Goal: Information Seeking & Learning: Learn about a topic

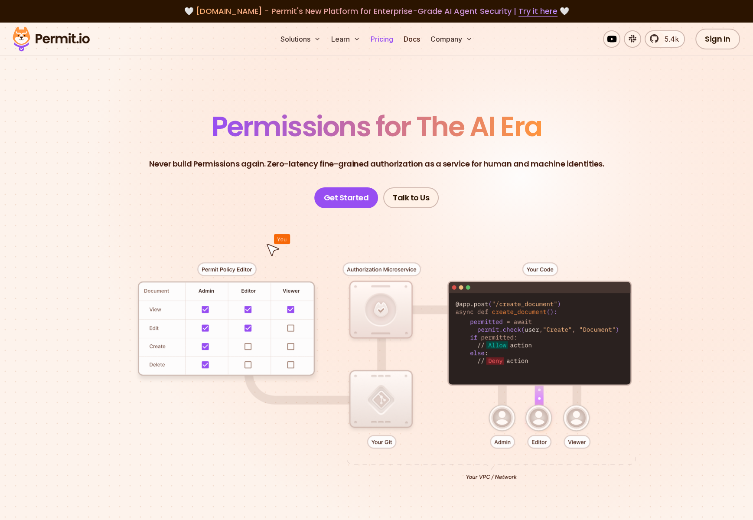
click at [387, 37] on link "Pricing" at bounding box center [381, 38] width 29 height 17
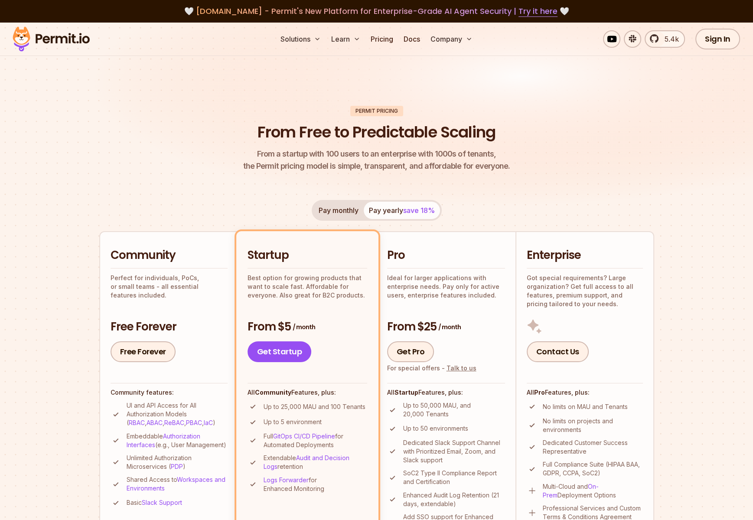
scroll to position [130, 0]
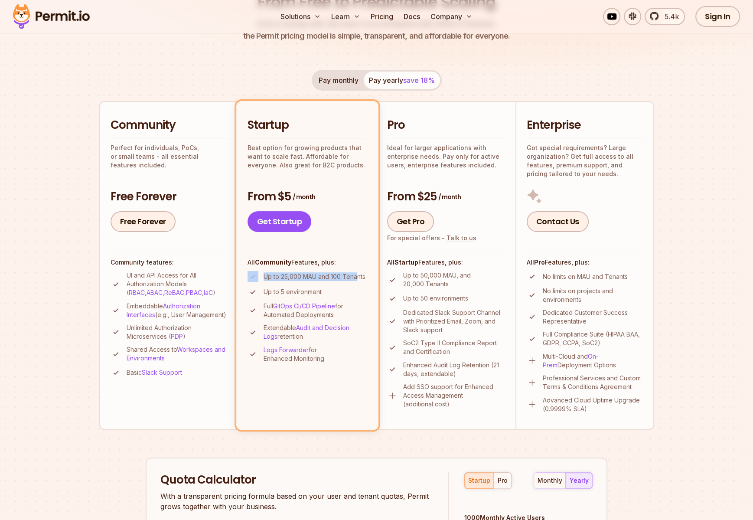
drag, startPoint x: 356, startPoint y: 277, endPoint x: 258, endPoint y: 277, distance: 97.5
click at [258, 277] on li "Up to 25,000 MAU and 100 Tenants" at bounding box center [307, 276] width 120 height 11
click at [295, 406] on li "Startup Best option for growing products that want to scale fast. Affordable fo…" at bounding box center [307, 265] width 142 height 328
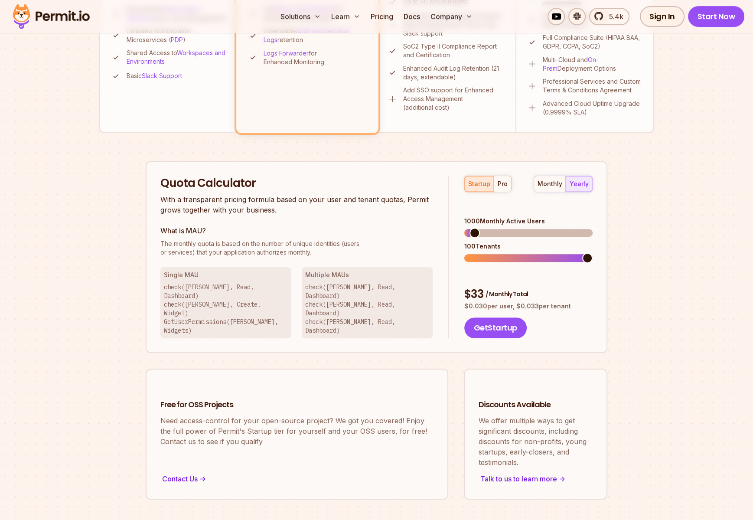
scroll to position [260, 0]
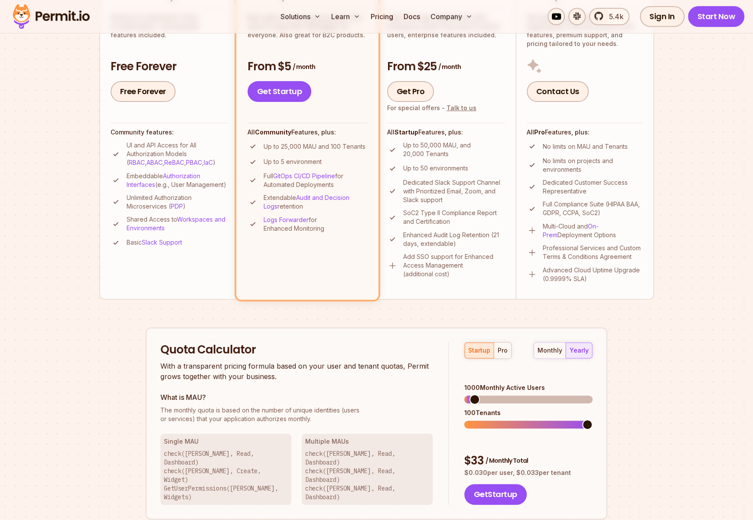
click at [51, 282] on section "Permit Pricing From Free to Predictable Scaling From a startup with 100 users t…" at bounding box center [376, 232] width 753 height 938
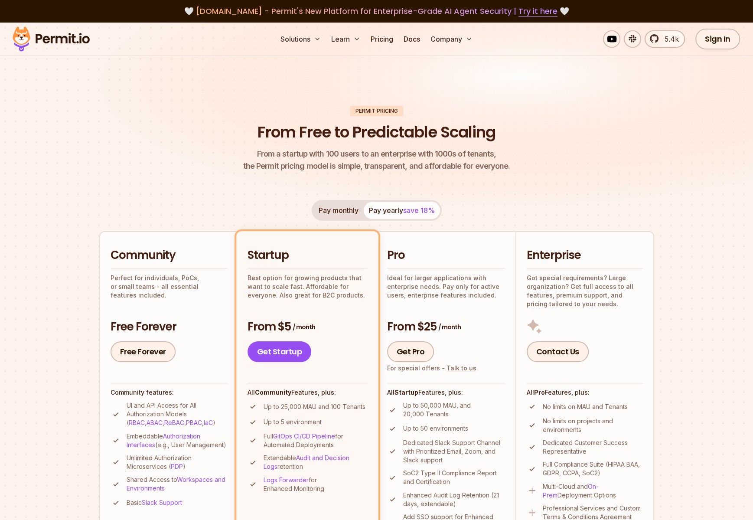
click at [63, 40] on img at bounding box center [51, 38] width 85 height 29
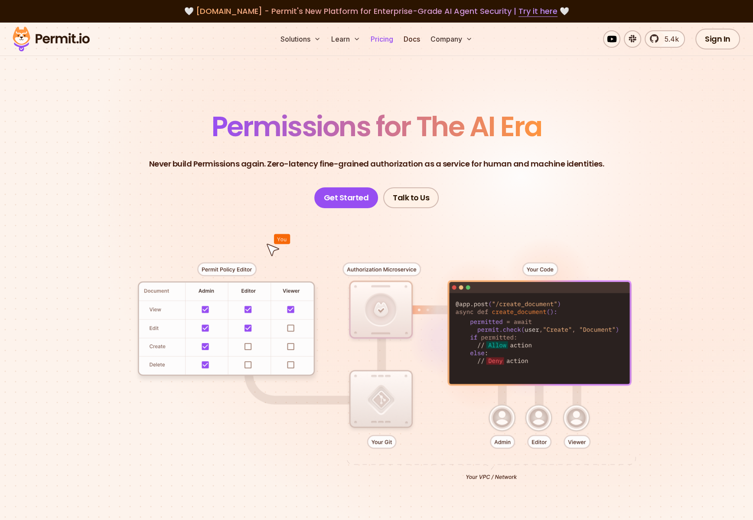
click at [381, 36] on link "Pricing" at bounding box center [381, 38] width 29 height 17
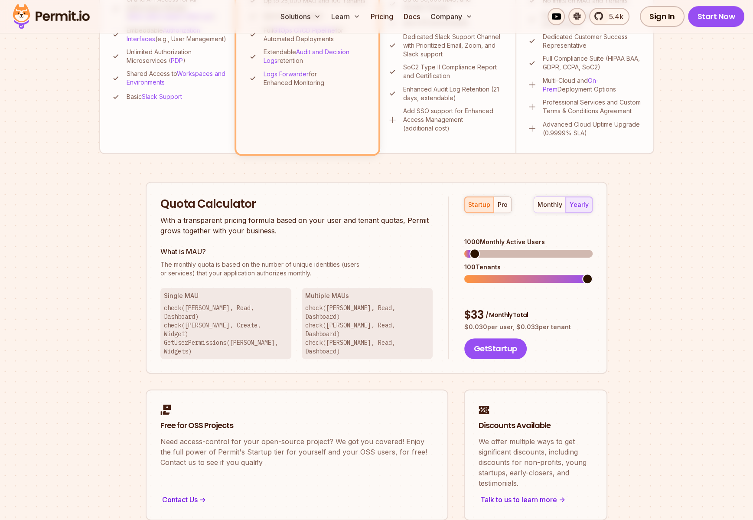
scroll to position [390, 0]
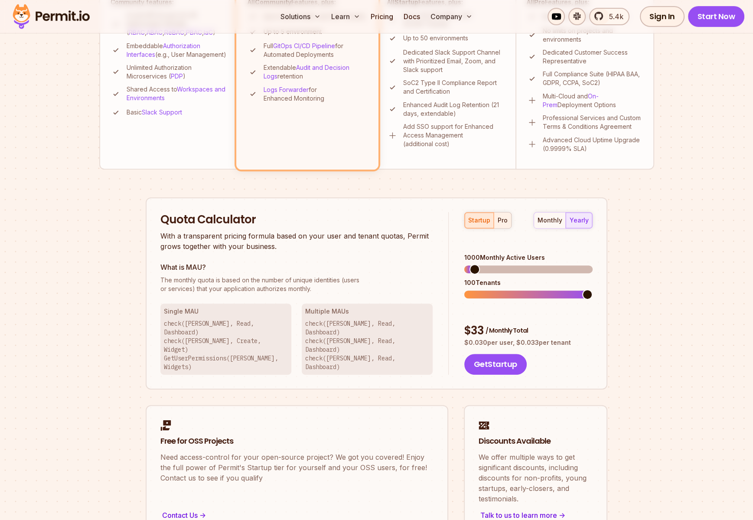
click at [494, 216] on button "pro" at bounding box center [502, 220] width 17 height 16
click at [464, 289] on span at bounding box center [469, 294] width 10 height 10
click at [469, 264] on span at bounding box center [474, 269] width 10 height 10
click at [421, 244] on p "With a transparent pricing formula based on your user and tenant quotas, Permit…" at bounding box center [296, 241] width 272 height 21
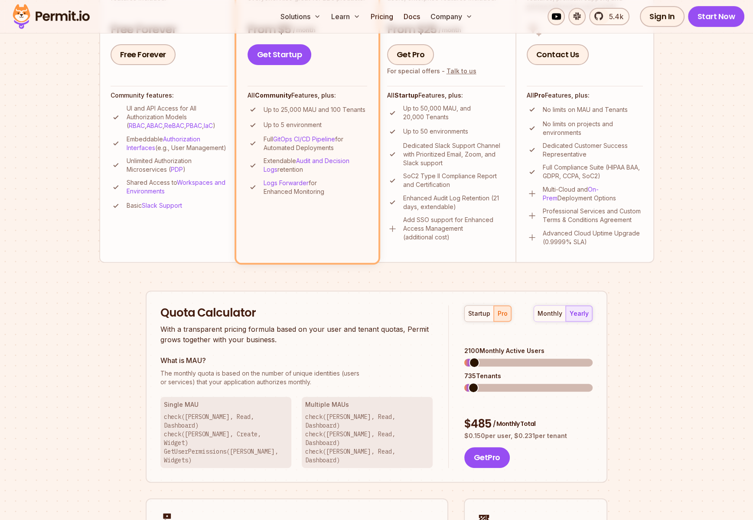
scroll to position [303, 0]
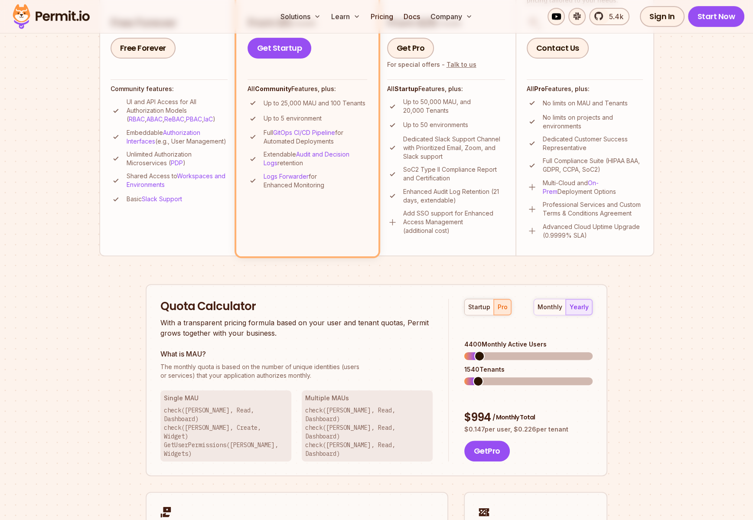
click at [475, 351] on span at bounding box center [479, 356] width 10 height 10
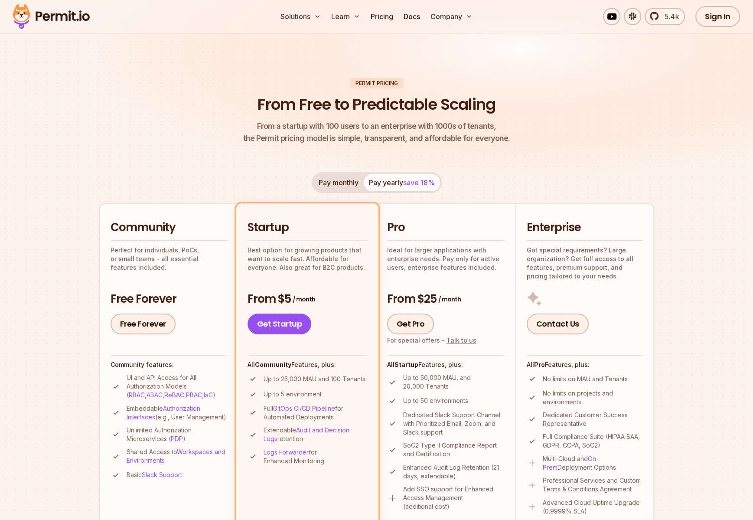
scroll to position [87, 0]
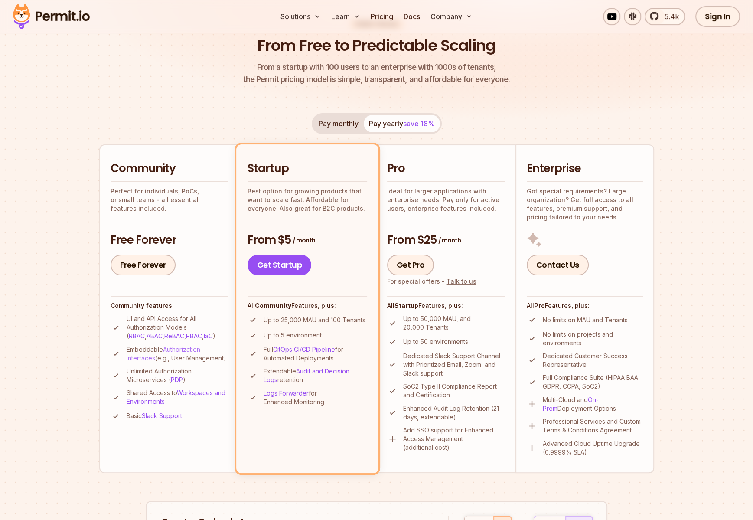
click at [174, 348] on link "Authorization Interfaces" at bounding box center [164, 353] width 74 height 16
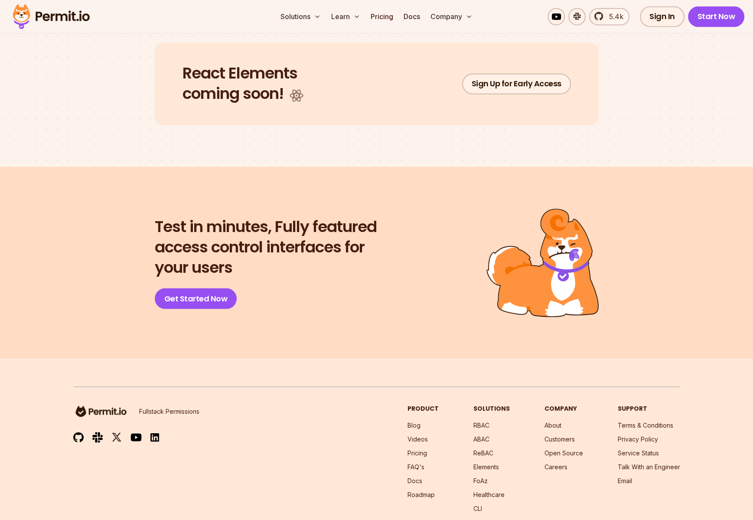
scroll to position [1777, 0]
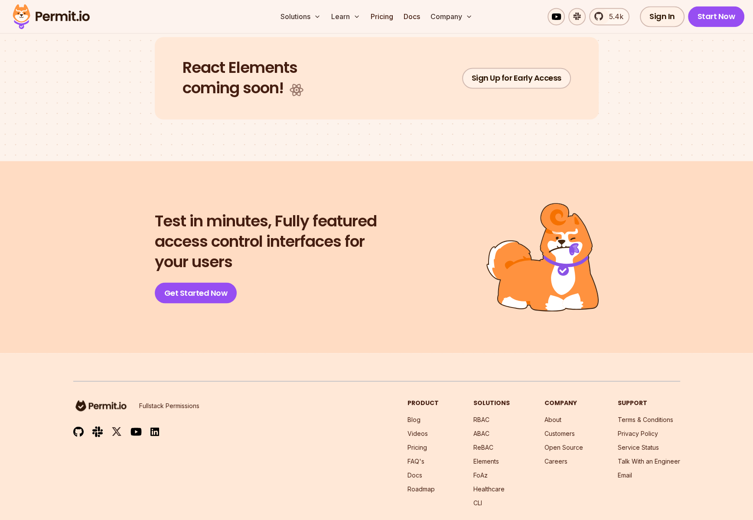
click at [52, 17] on img at bounding box center [51, 16] width 85 height 29
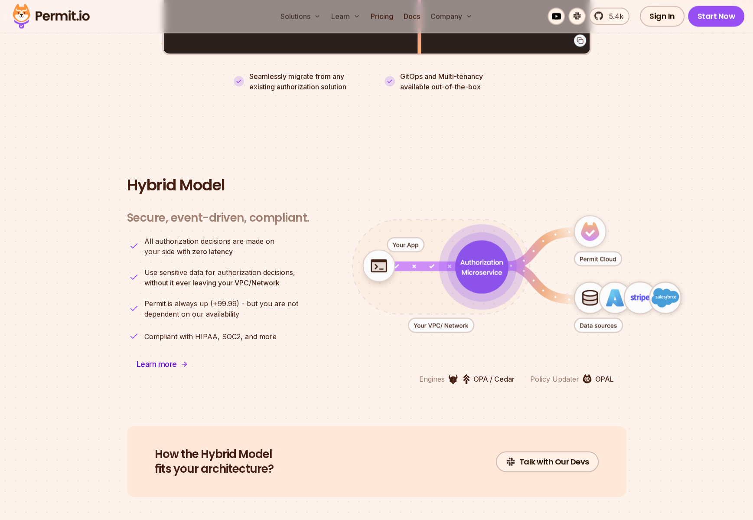
scroll to position [2037, 0]
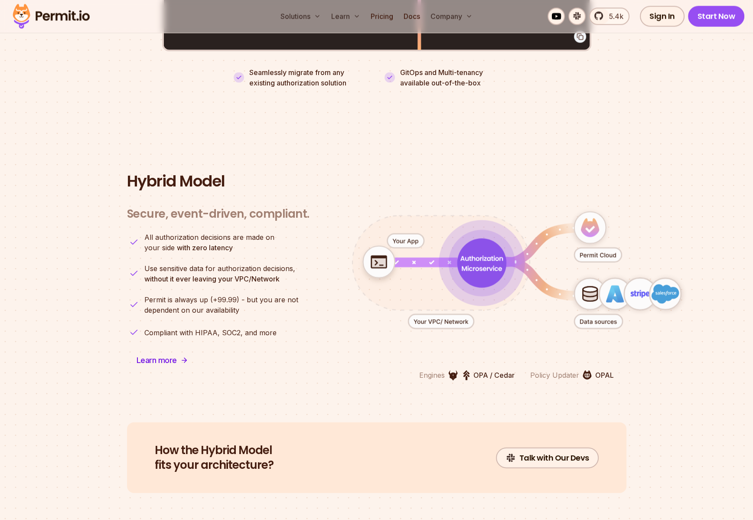
click at [482, 261] on icon "animation" at bounding box center [481, 262] width 49 height 49
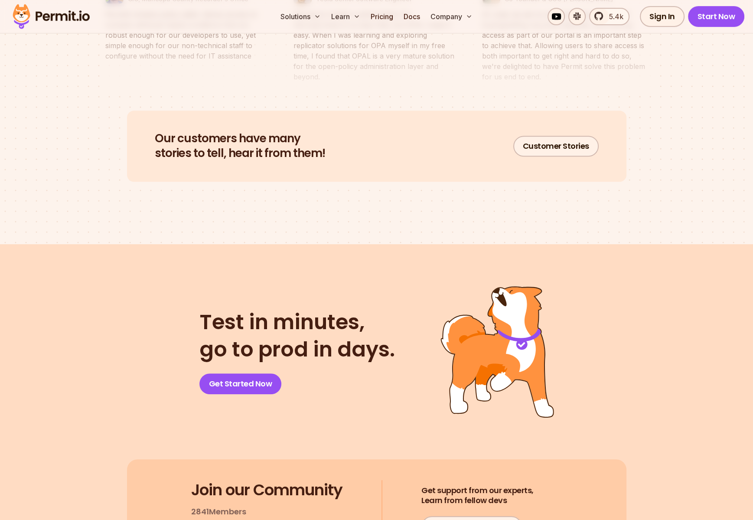
scroll to position [4290, 0]
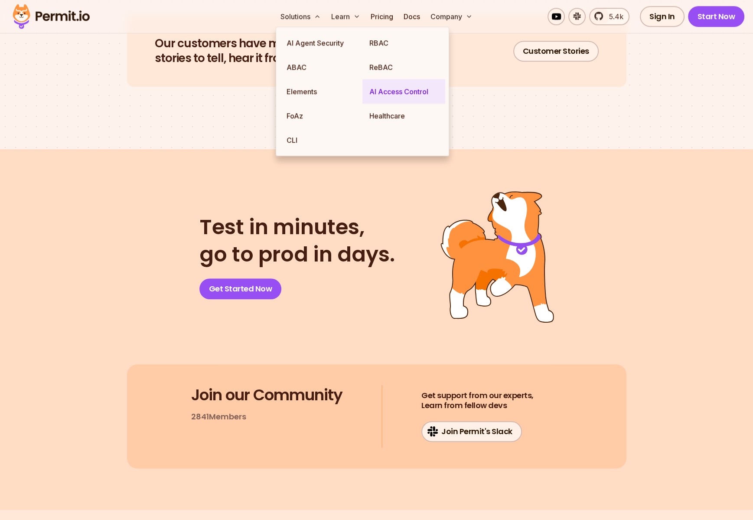
click at [392, 97] on link "AI Access Control" at bounding box center [403, 91] width 83 height 24
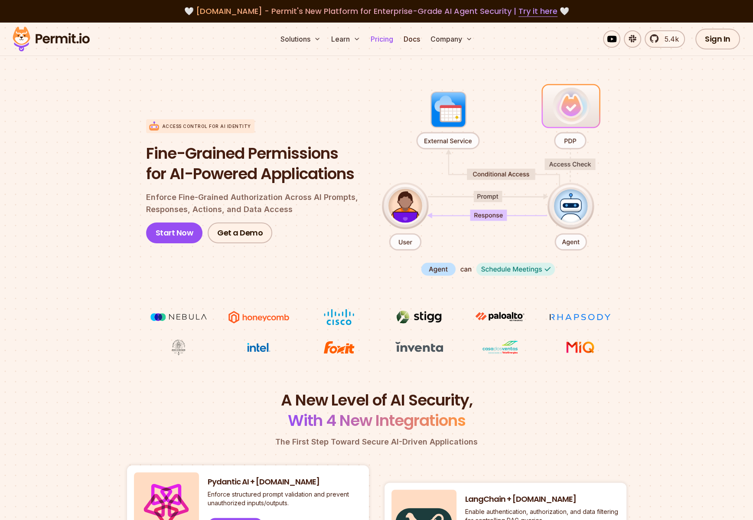
click at [382, 34] on link "Pricing" at bounding box center [381, 38] width 29 height 17
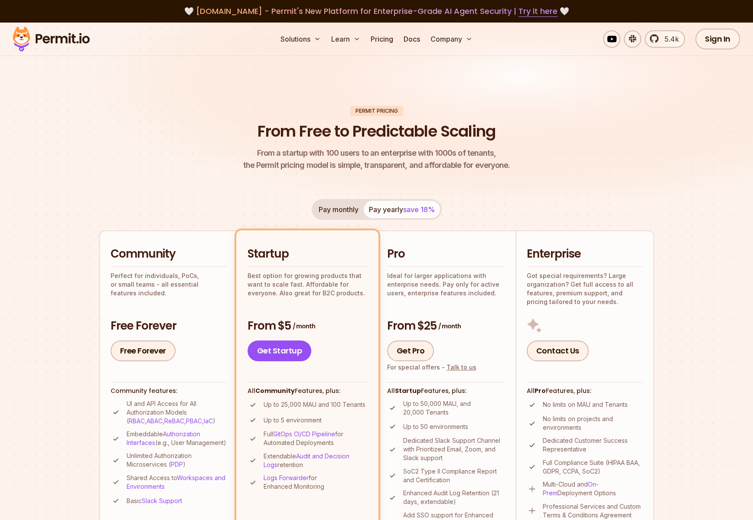
click at [617, 120] on header "Permit Pricing From Free to Predictable Scaling From a startup with 100 users t…" at bounding box center [376, 138] width 555 height 65
drag, startPoint x: 515, startPoint y: 126, endPoint x: 518, endPoint y: 145, distance: 19.3
click at [515, 126] on header "Permit Pricing From Free to Predictable Scaling From a startup with 100 users t…" at bounding box center [376, 138] width 555 height 65
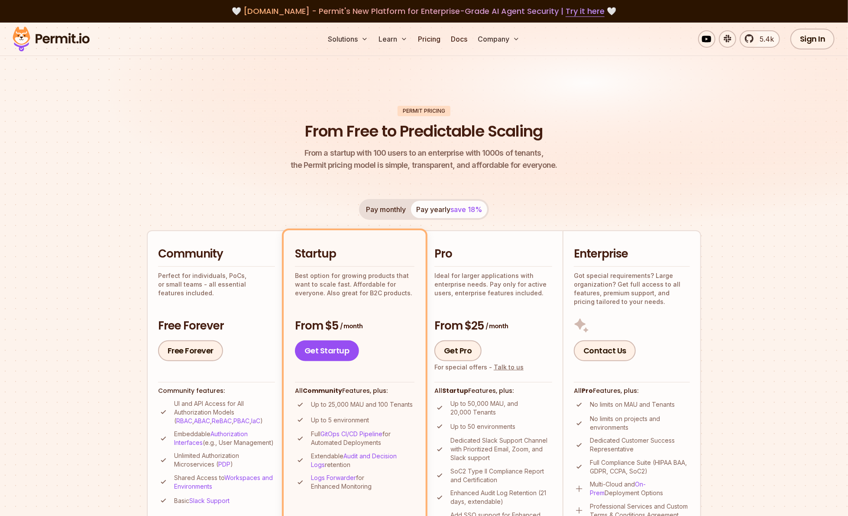
click at [49, 44] on img at bounding box center [51, 38] width 85 height 29
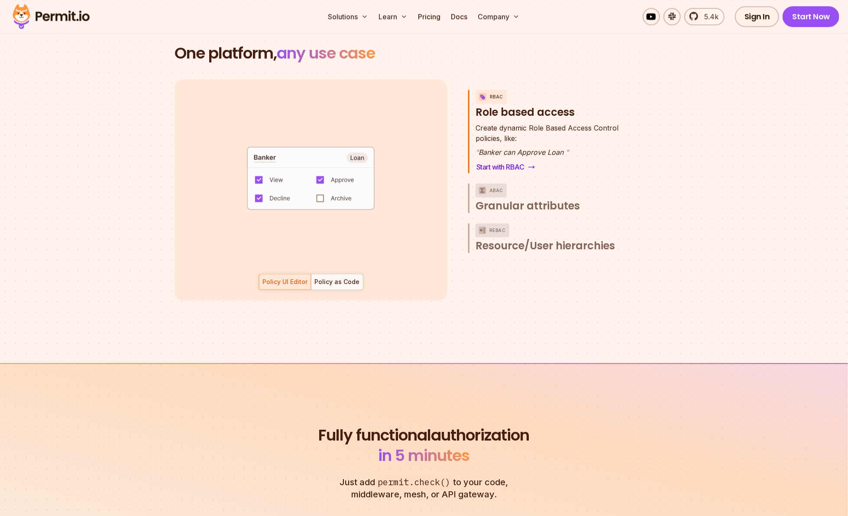
scroll to position [1269, 0]
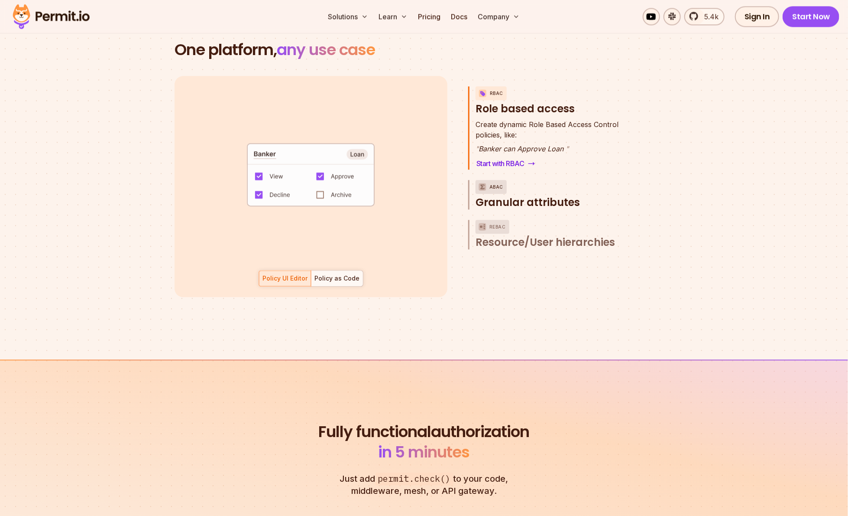
click at [523, 195] on span "Granular attributes" at bounding box center [528, 202] width 104 height 14
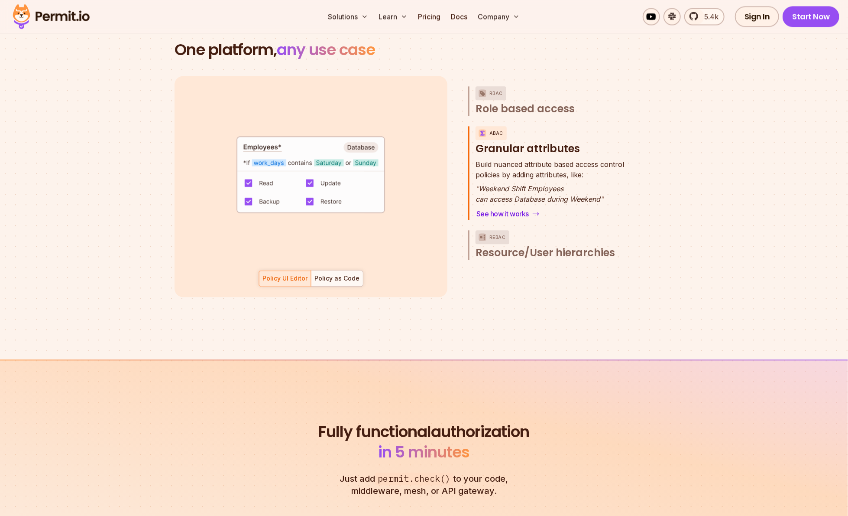
scroll to position [1253, 0]
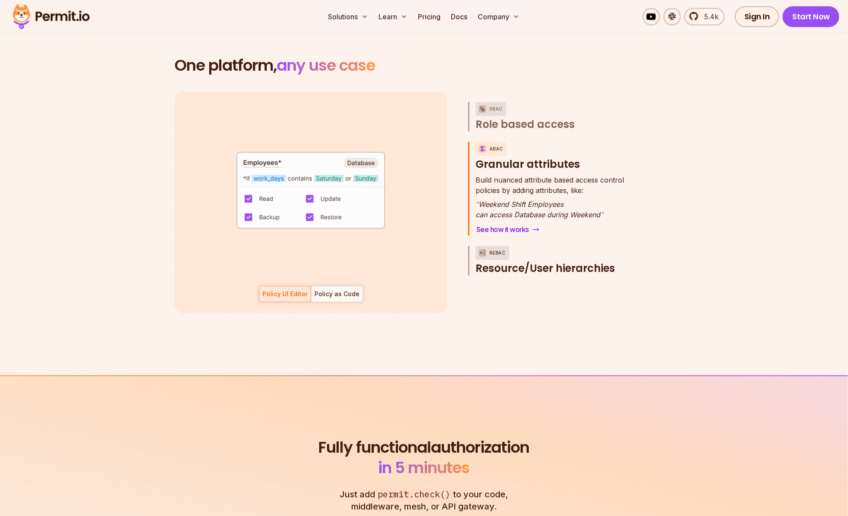
click at [547, 249] on button "ReBAC Resource/User hierarchies" at bounding box center [557, 260] width 162 height 29
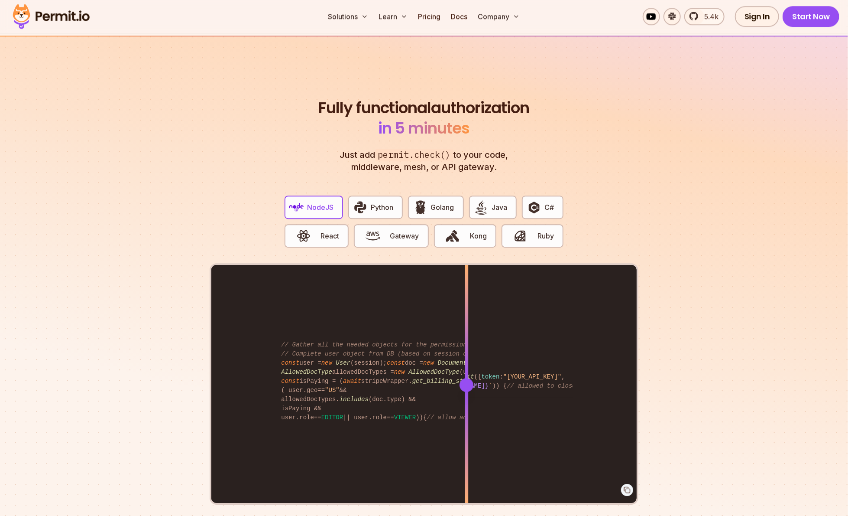
scroll to position [1601, 0]
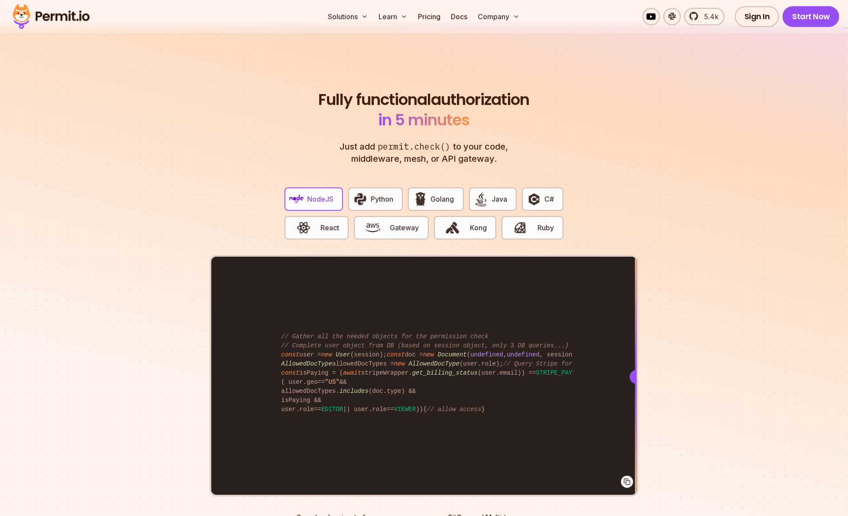
drag, startPoint x: 461, startPoint y: 366, endPoint x: 818, endPoint y: 339, distance: 358.1
click at [752, 339] on section "Fully functional authorization in 5 minutes Just add permit.check() to your cod…" at bounding box center [424, 300] width 848 height 547
click at [749, 276] on section "Fully functional authorization in 5 minutes Just add permit.check() to your cod…" at bounding box center [424, 300] width 848 height 547
